Goal: Navigation & Orientation: Go to known website

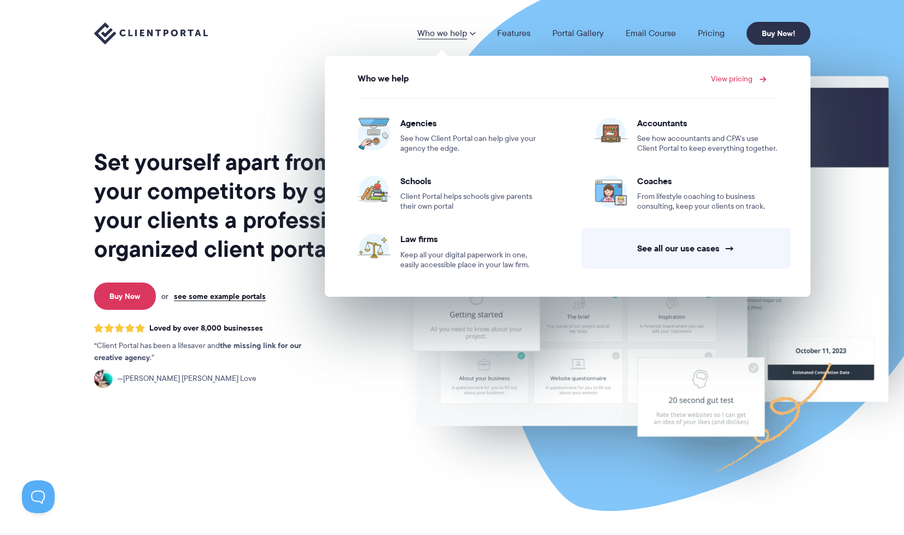
click at [731, 78] on link "View pricing" at bounding box center [737, 79] width 52 height 8
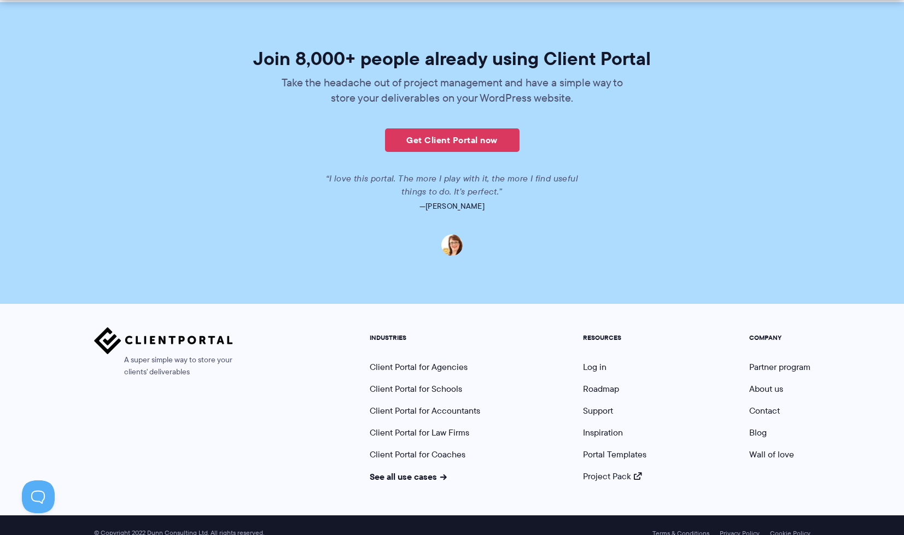
scroll to position [2644, 0]
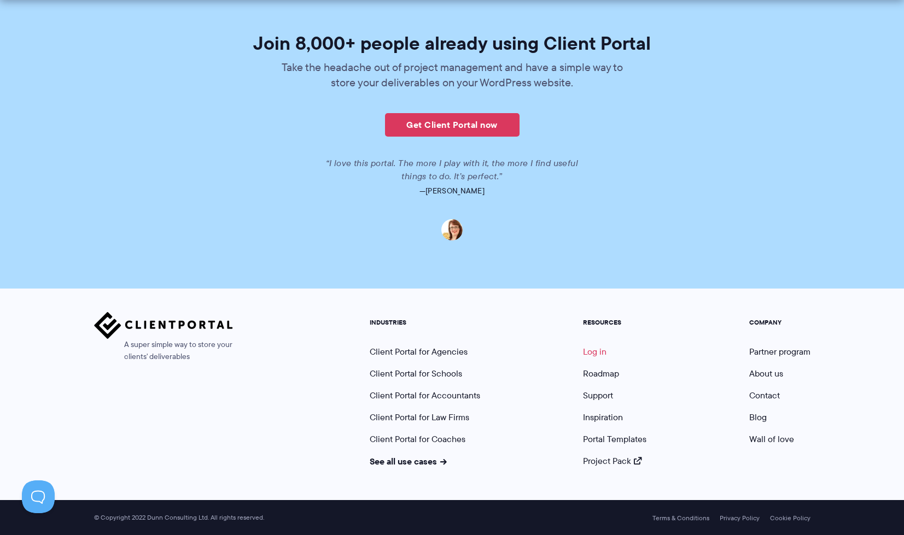
click at [590, 356] on link "Log in" at bounding box center [595, 352] width 24 height 13
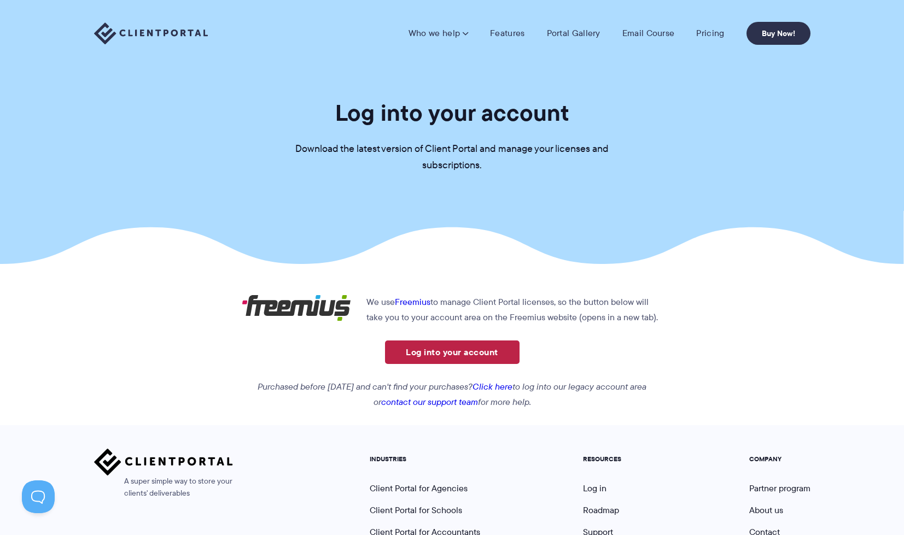
click at [493, 342] on link "Log into your account" at bounding box center [452, 353] width 135 height 24
